Goal: Task Accomplishment & Management: Use online tool/utility

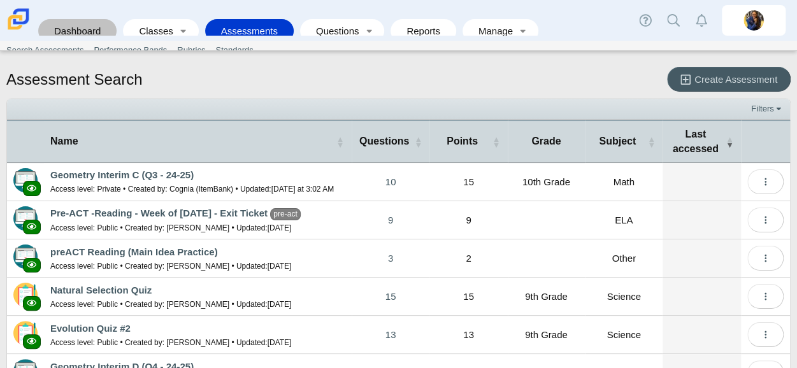
click at [81, 26] on link "Dashboard" at bounding box center [78, 31] width 66 height 24
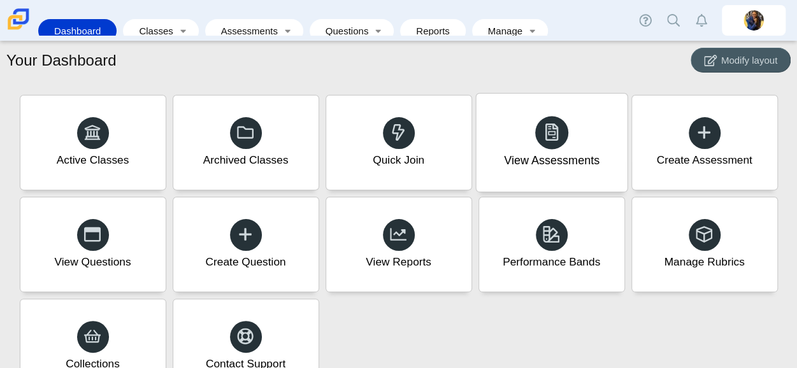
click at [559, 129] on div at bounding box center [551, 132] width 33 height 33
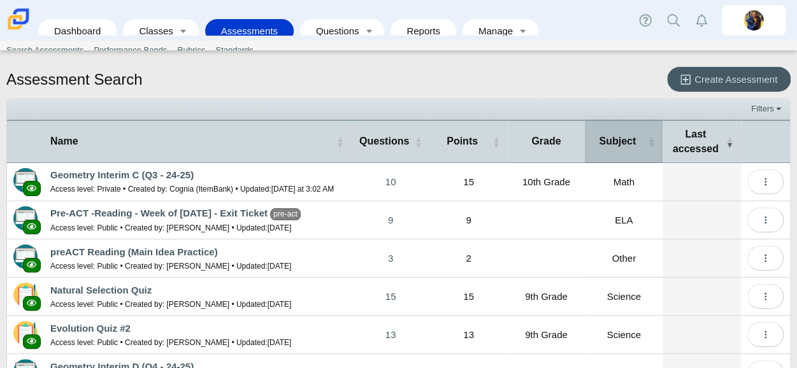
click at [614, 140] on span "Subject" at bounding box center [617, 141] width 37 height 11
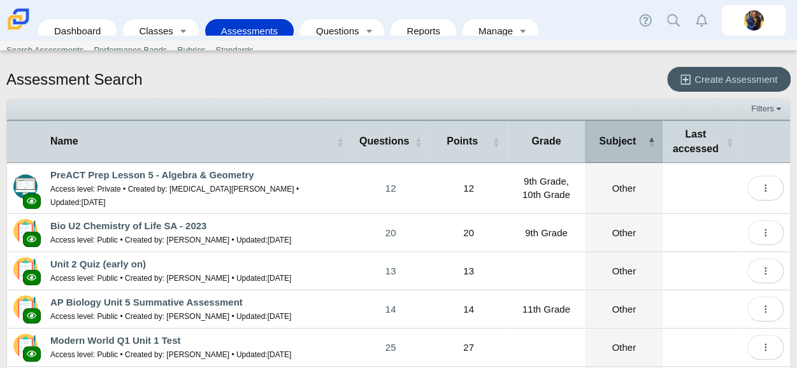
click at [614, 140] on span "Subject" at bounding box center [617, 141] width 37 height 11
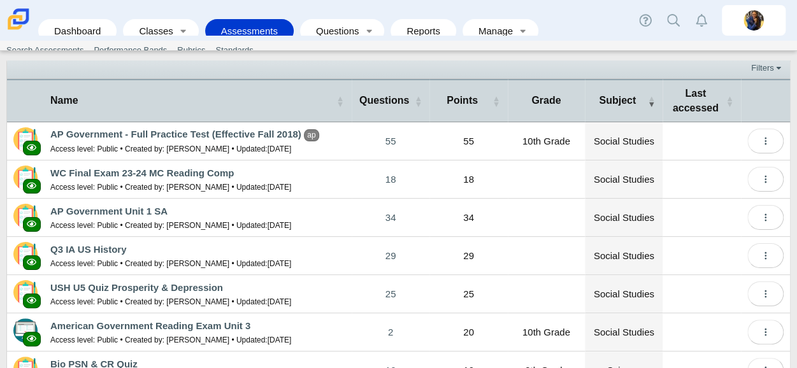
scroll to position [39, 0]
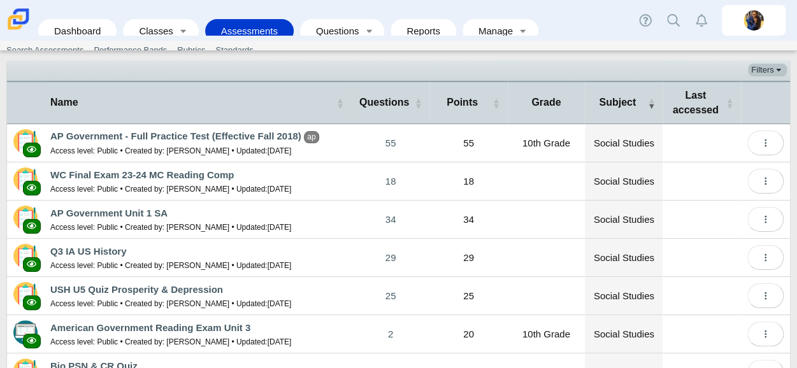
click at [752, 68] on link "Filters" at bounding box center [767, 70] width 39 height 13
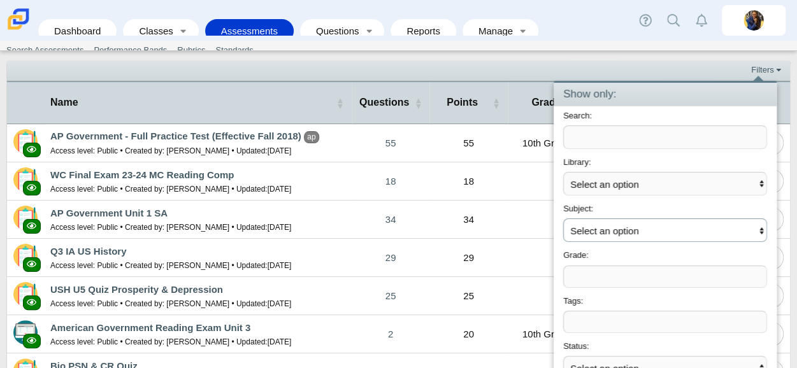
click at [623, 236] on select "Select an option ELA Math Science Social Emotional Social Studies World Languag…" at bounding box center [665, 230] width 204 height 24
select select "math"
click at [563, 218] on select "Select an option ELA Math Science Social Emotional Social Studies World Languag…" at bounding box center [665, 230] width 204 height 24
click at [593, 282] on span at bounding box center [665, 276] width 202 height 21
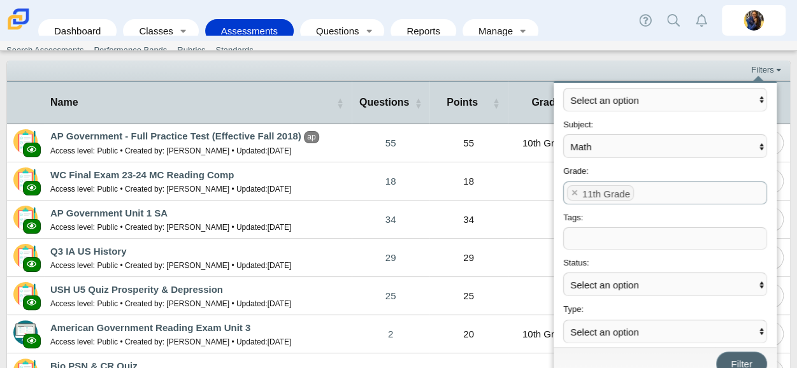
click at [733, 359] on span "Filter" at bounding box center [741, 364] width 21 height 11
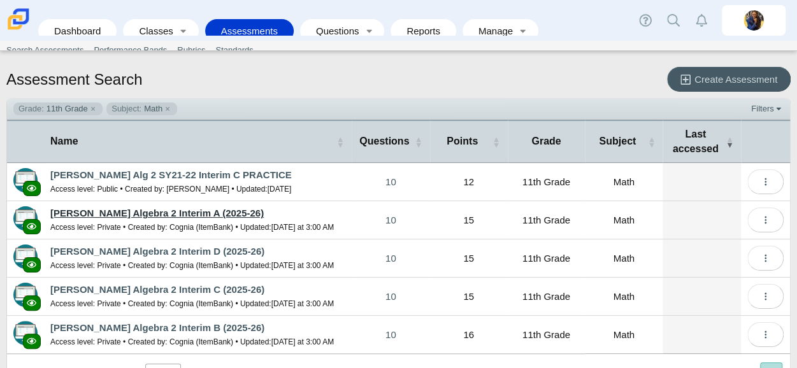
click at [237, 208] on link "[PERSON_NAME] Algebra 2 Interim A (2025-26)" at bounding box center [156, 213] width 213 height 11
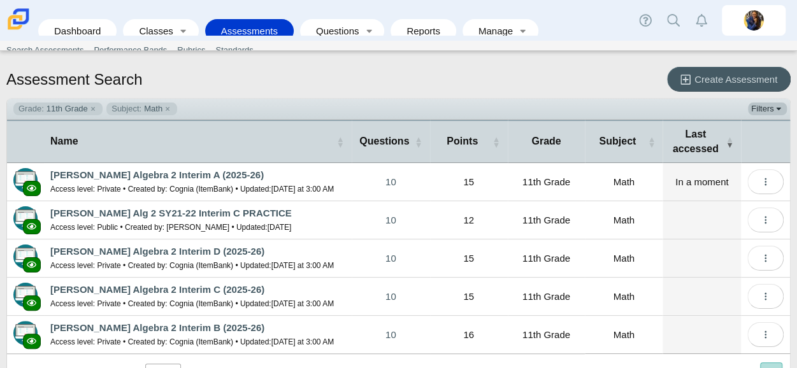
click at [763, 110] on link "Filters" at bounding box center [767, 109] width 39 height 13
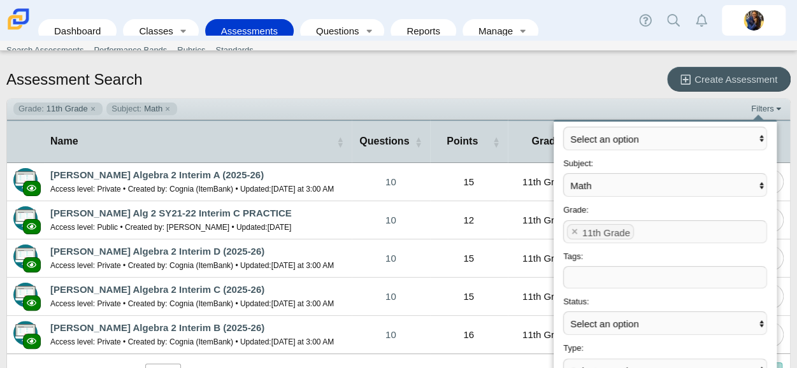
scroll to position [22, 0]
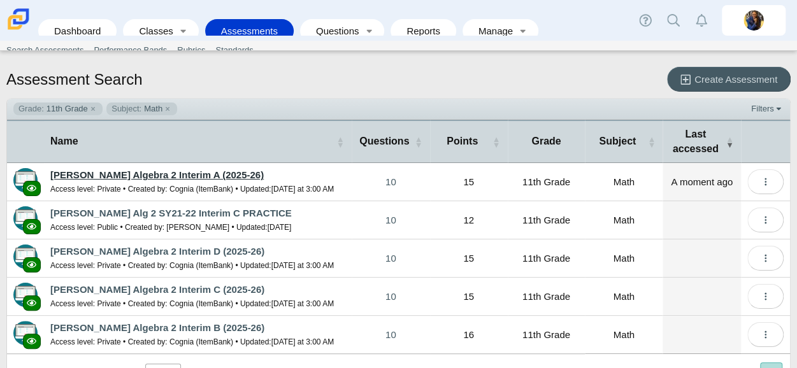
click at [215, 175] on link "[PERSON_NAME] Algebra 2 Interim A (2025-26)" at bounding box center [156, 174] width 213 height 11
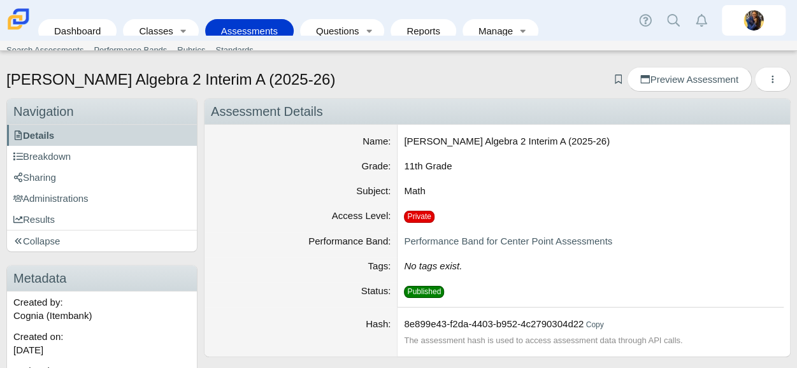
scroll to position [25, 0]
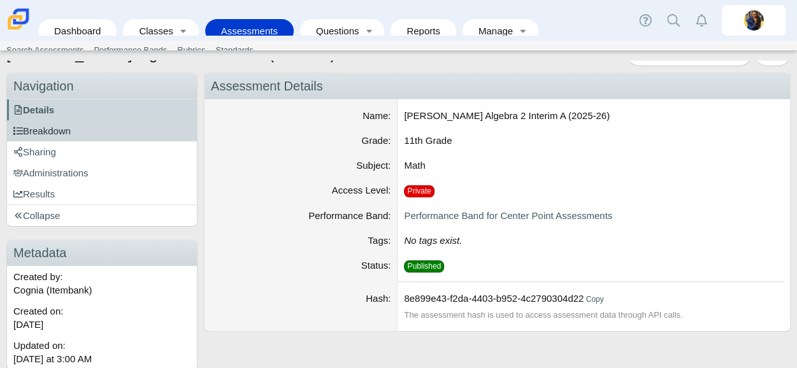
click at [54, 120] on link "Breakdown" at bounding box center [102, 130] width 190 height 21
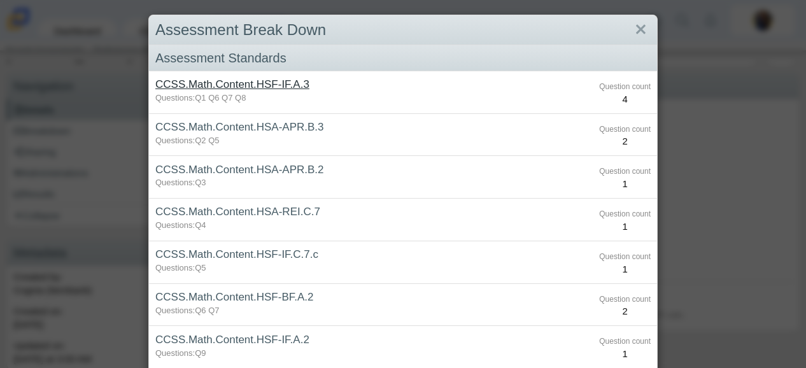
click at [232, 84] on link "CCSS.Math.Content.HSF-IF.A.3" at bounding box center [232, 84] width 154 height 12
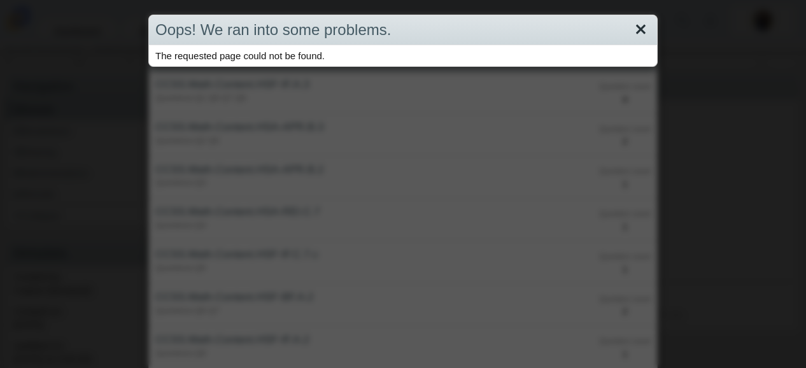
click at [637, 28] on link "Close" at bounding box center [641, 30] width 20 height 22
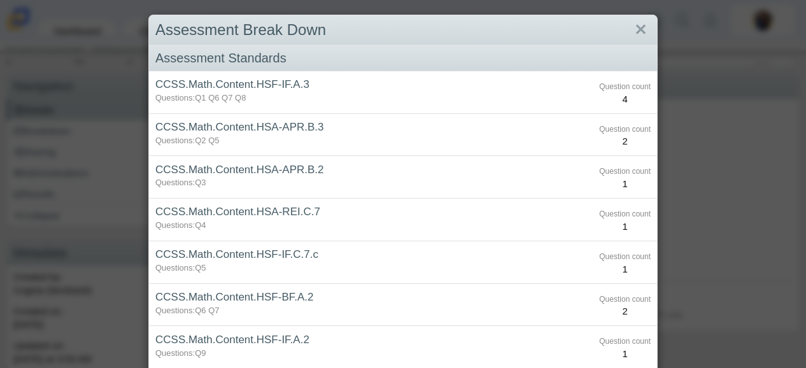
click at [637, 28] on link "Close" at bounding box center [641, 30] width 20 height 22
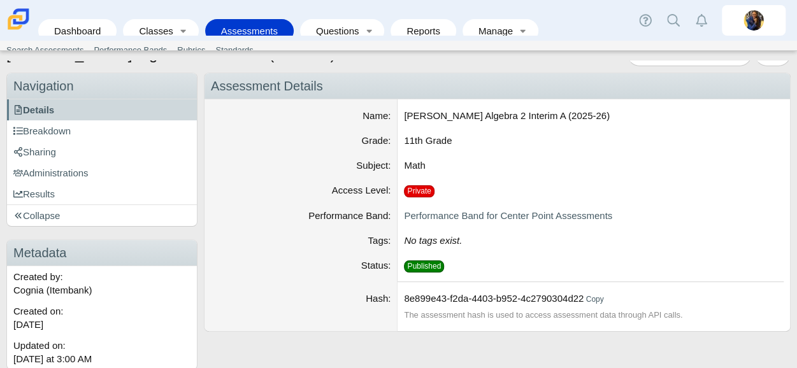
scroll to position [0, 0]
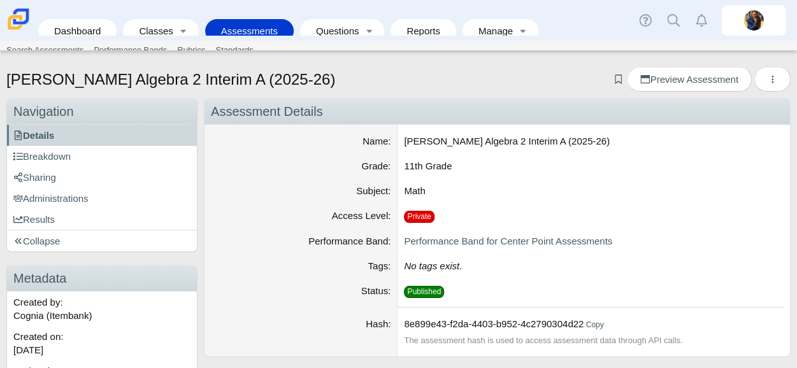
click at [238, 300] on dt "Status" at bounding box center [300, 294] width 193 height 25
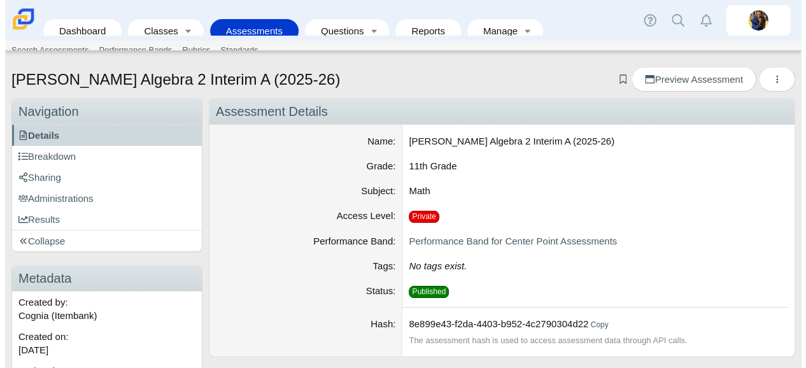
scroll to position [1, 0]
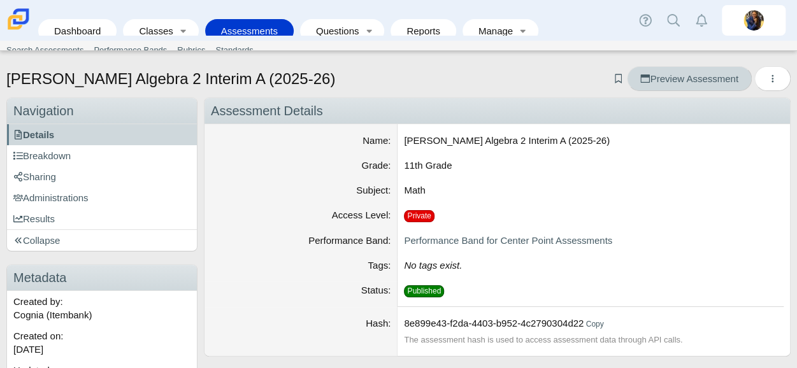
click at [706, 77] on span "Preview Assessment" at bounding box center [688, 78] width 97 height 11
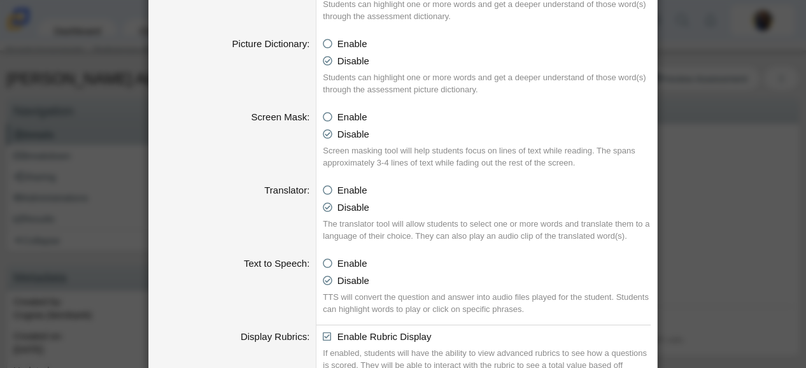
scroll to position [711, 0]
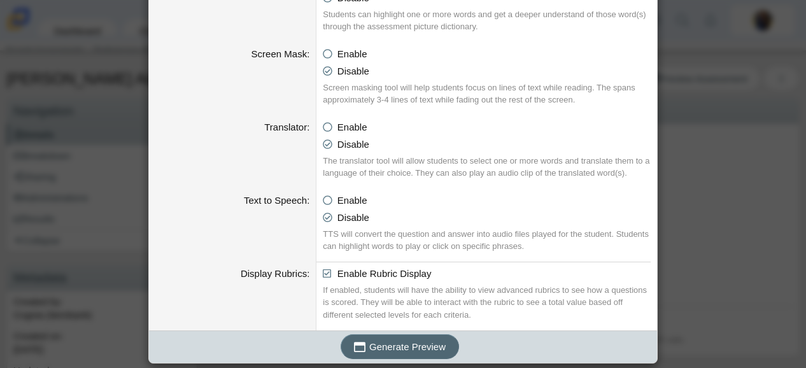
click at [422, 348] on span "Generate Preview" at bounding box center [407, 346] width 76 height 11
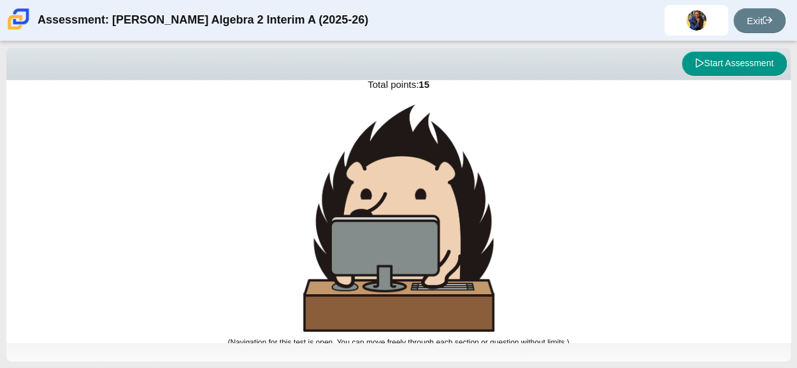
scroll to position [74, 0]
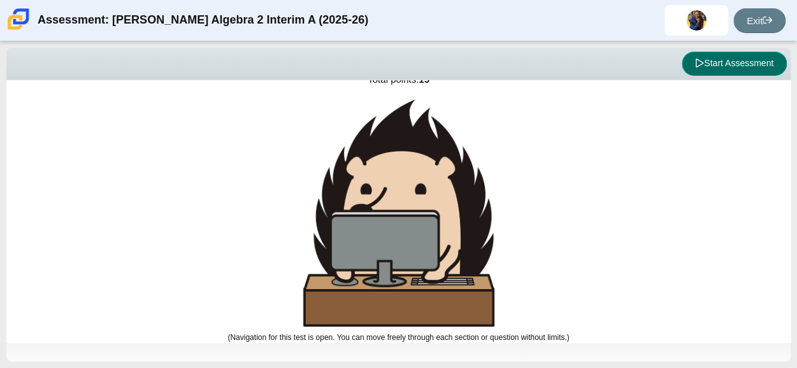
click at [747, 64] on button "Start Assessment" at bounding box center [733, 64] width 105 height 24
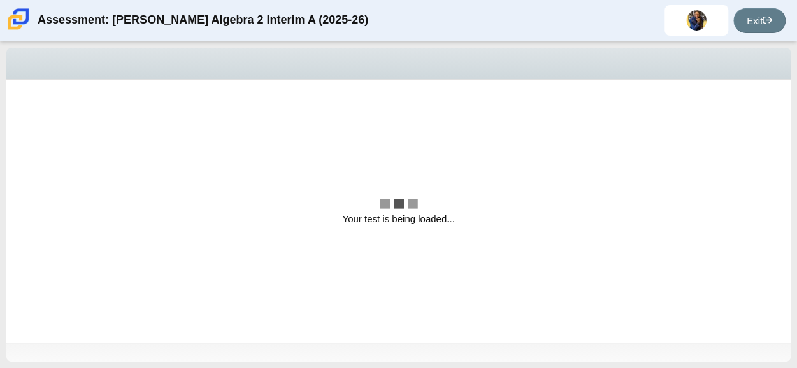
scroll to position [0, 0]
select select "CENT_82915008"
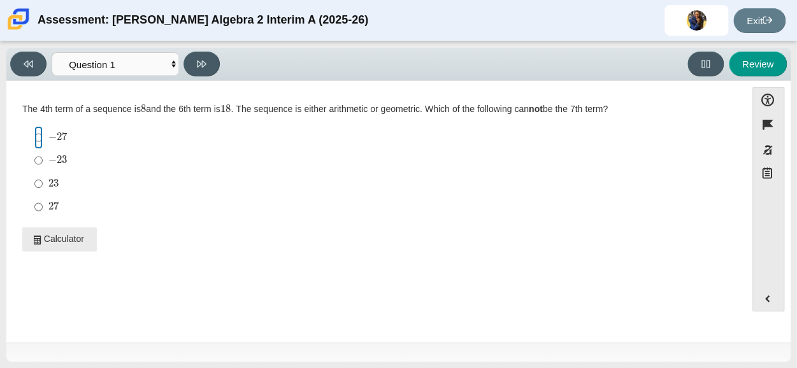
click at [36, 136] on input "− 27 negative 27" at bounding box center [38, 137] width 8 height 23
radio input "true"
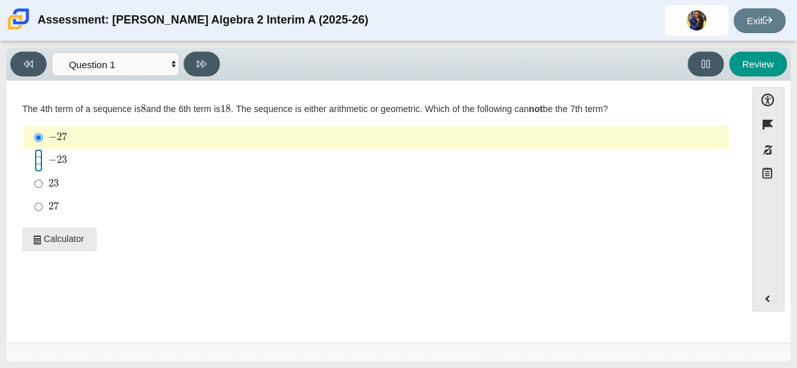
click at [36, 160] on input "− 23 negative 23" at bounding box center [38, 160] width 8 height 23
radio input "true"
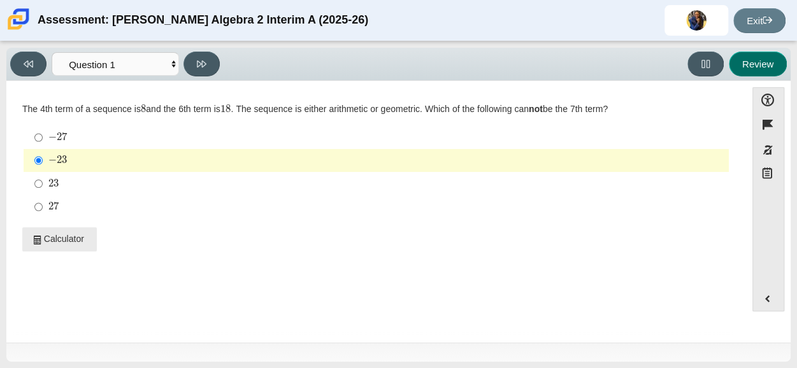
click at [756, 52] on button "Review" at bounding box center [757, 64] width 58 height 25
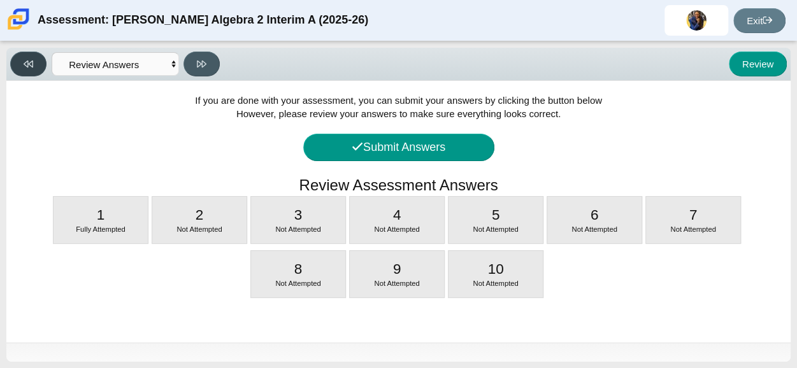
click at [24, 58] on button at bounding box center [28, 64] width 36 height 25
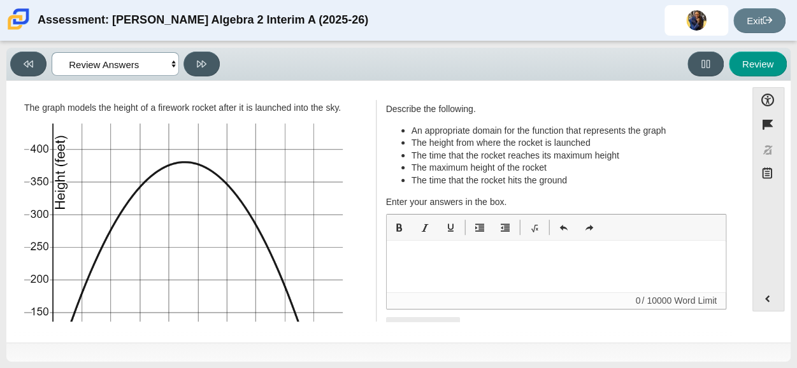
click at [168, 57] on select "Questions Question 1 Question 2 Question 3 Question 4 Question 5 Question 6 Que…" at bounding box center [115, 64] width 127 height 24
click at [52, 52] on select "Questions Question 1 Question 2 Question 3 Question 4 Question 5 Question 6 Que…" at bounding box center [115, 64] width 127 height 24
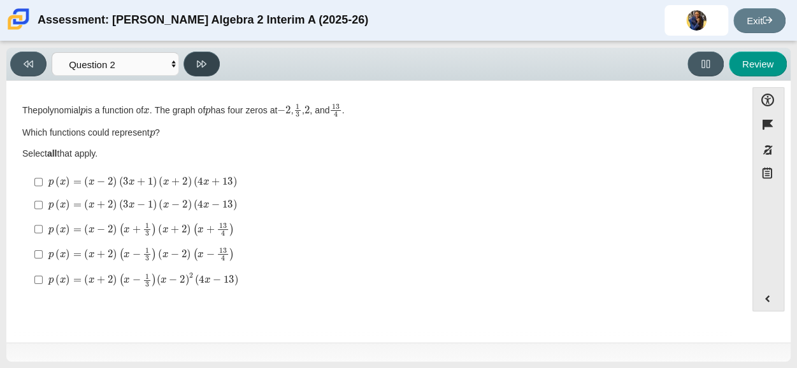
click at [199, 67] on icon at bounding box center [202, 64] width 10 height 10
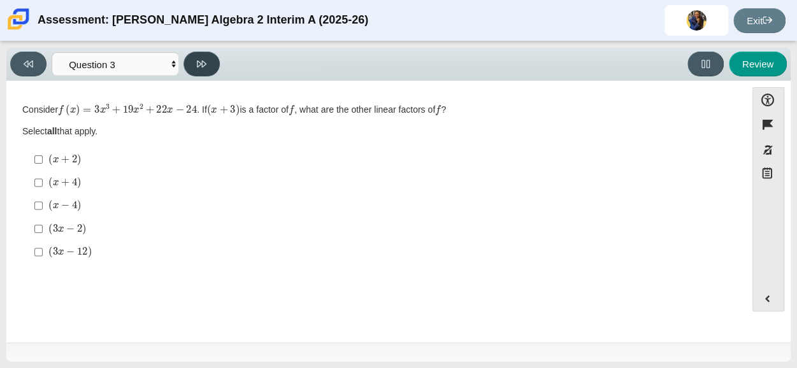
click at [199, 67] on icon at bounding box center [202, 64] width 10 height 10
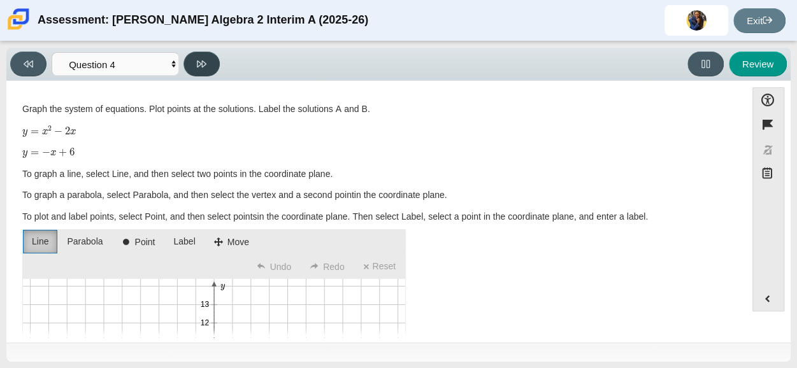
click at [199, 67] on icon at bounding box center [202, 64] width 10 height 10
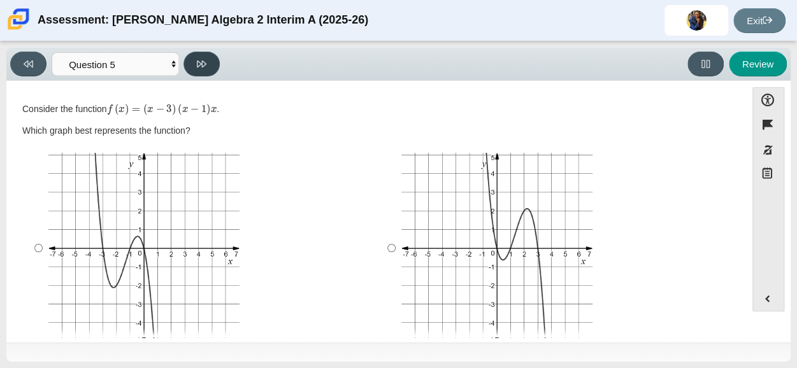
click at [208, 54] on button at bounding box center [201, 64] width 36 height 25
select select "CENT_142_Carmen"
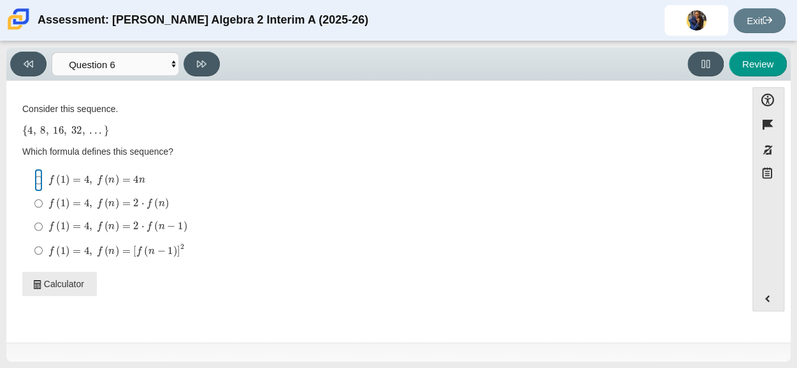
click at [35, 178] on input "f ( 1 ) = 4 , f ( n ) = 4 n f of 1 is equal to 4 comma f of n is equal to 4 n" at bounding box center [38, 180] width 8 height 23
radio input "true"
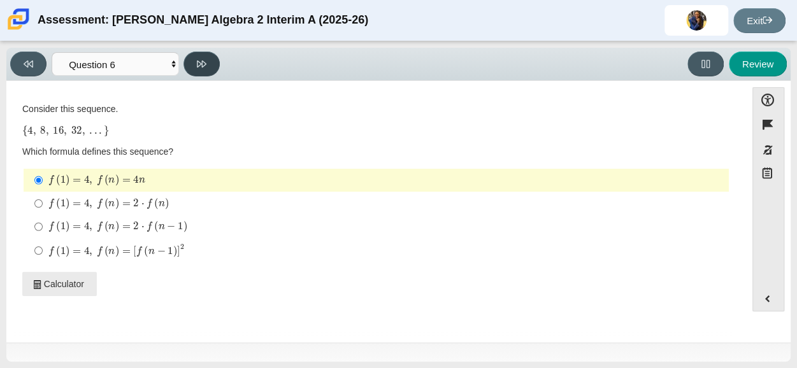
click at [196, 71] on button at bounding box center [201, 64] width 36 height 25
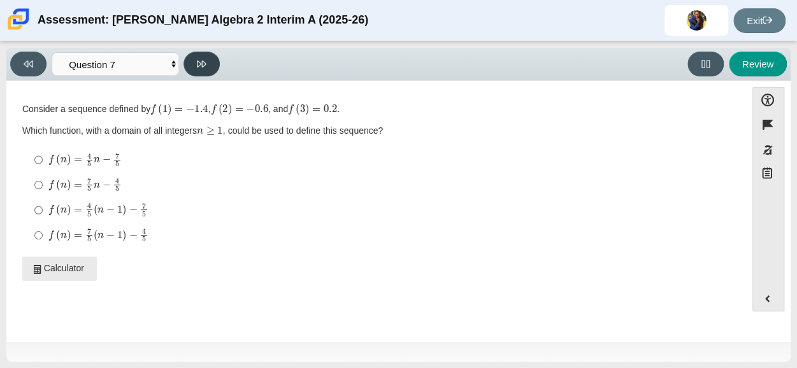
click at [202, 73] on button at bounding box center [201, 64] width 36 height 25
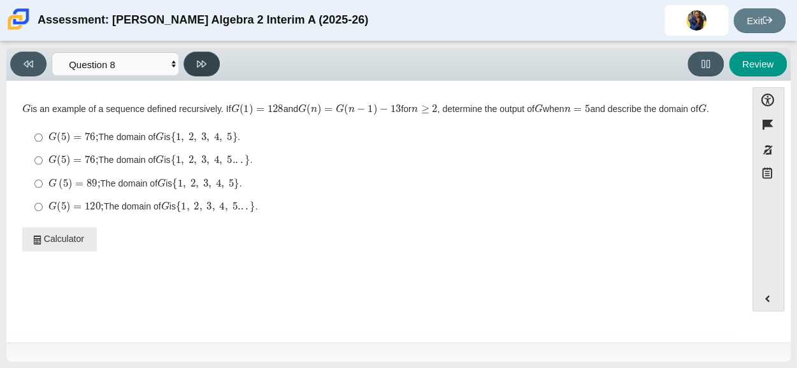
click at [202, 69] on button at bounding box center [201, 64] width 36 height 25
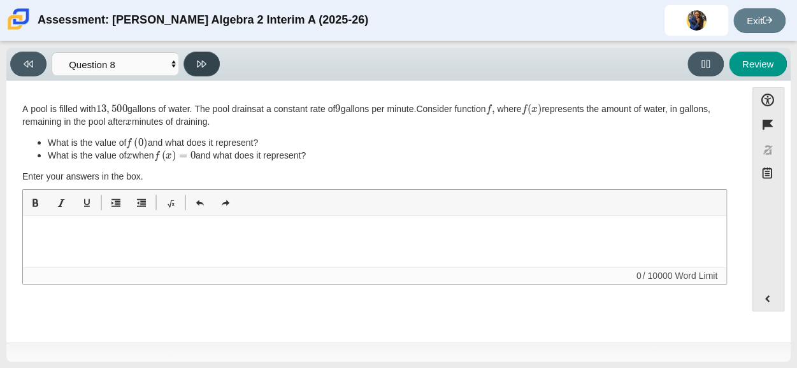
click at [199, 59] on icon at bounding box center [202, 64] width 10 height 10
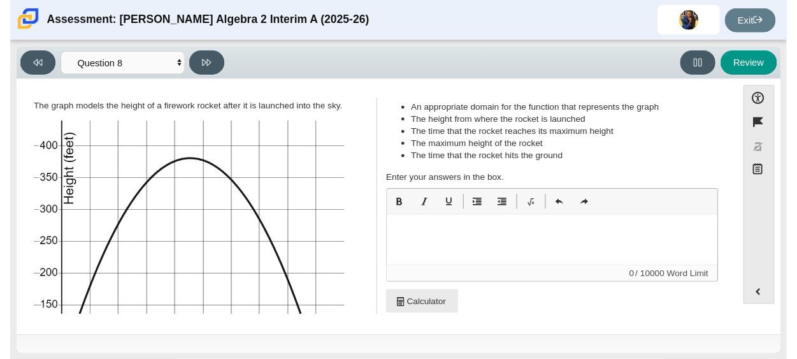
scroll to position [27, 0]
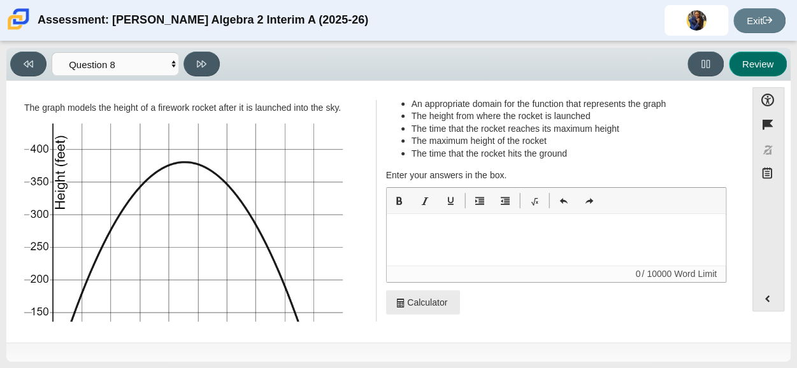
click at [770, 62] on button "Review" at bounding box center [757, 64] width 58 height 25
select select "review"
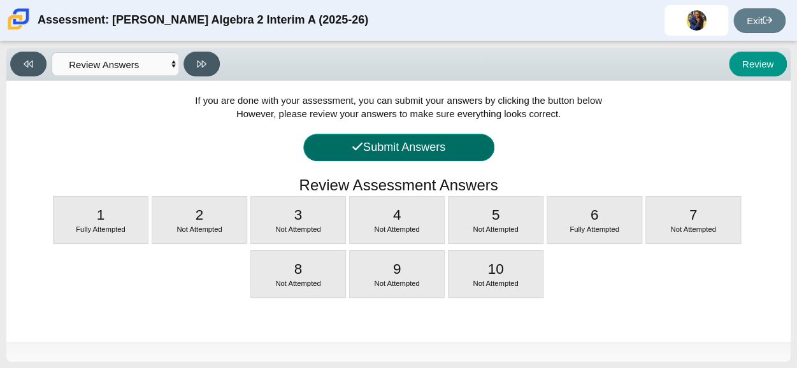
click at [436, 138] on button "Submit Answers" at bounding box center [398, 147] width 191 height 27
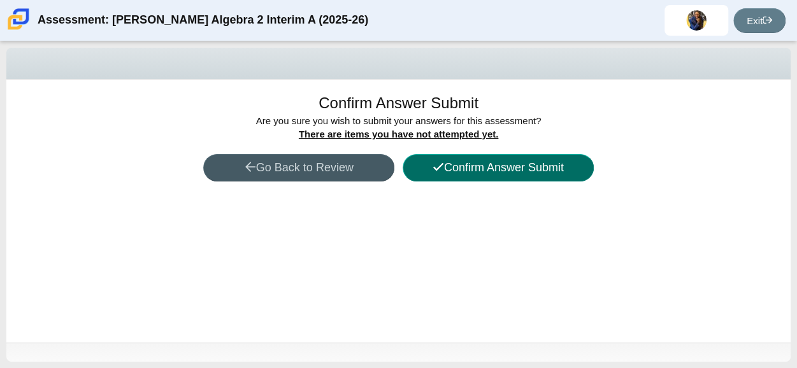
click at [477, 163] on button "Confirm Answer Submit" at bounding box center [497, 167] width 191 height 27
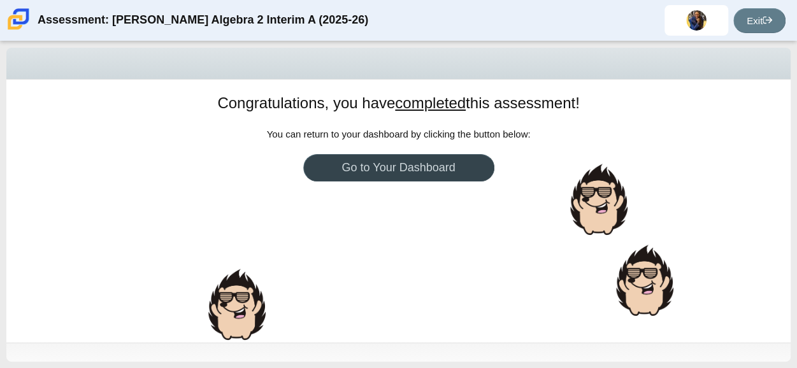
click at [420, 176] on link "Go to Your Dashboard" at bounding box center [398, 167] width 191 height 27
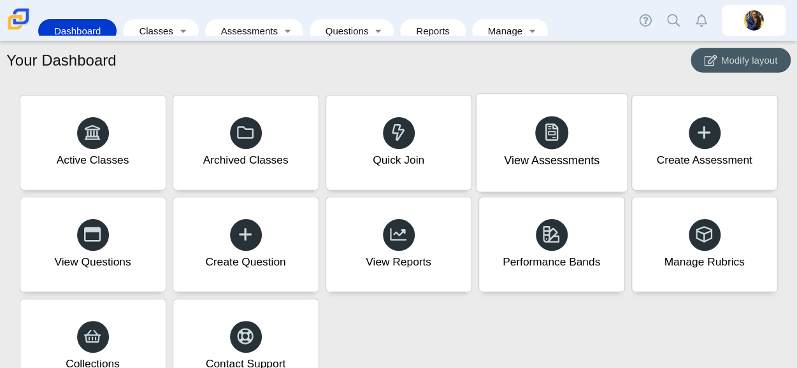
click at [544, 137] on use at bounding box center [550, 132] width 13 height 18
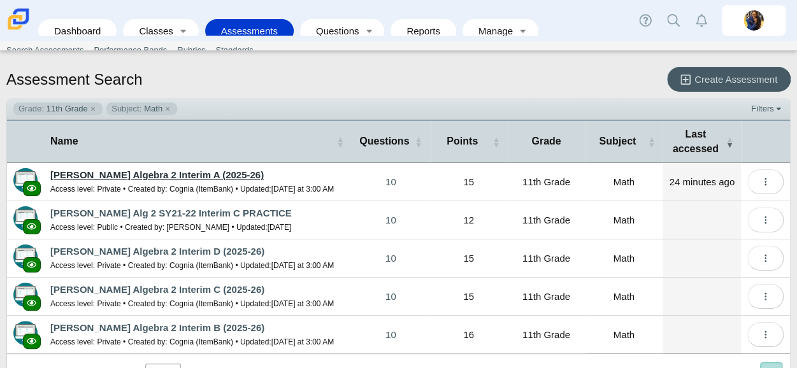
click at [197, 169] on link "[PERSON_NAME] Algebra 2 Interim A (2025-26)" at bounding box center [156, 174] width 213 height 11
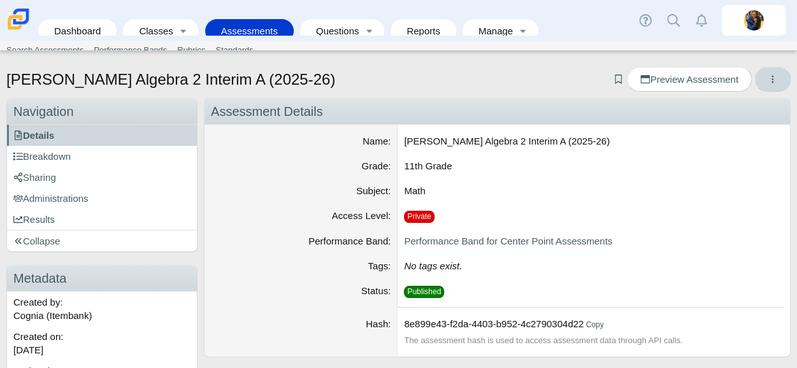
click at [767, 75] on icon "More options" at bounding box center [772, 80] width 10 height 10
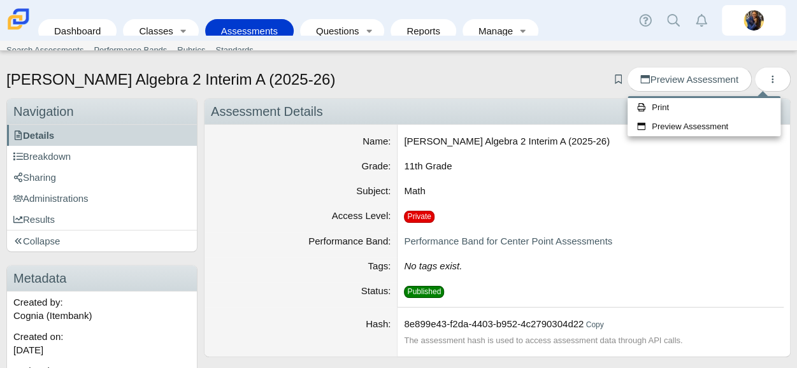
click at [435, 59] on ul "Search Assessments Performance Bands Rubrics Standards" at bounding box center [398, 50] width 794 height 19
